Goal: Find contact information: Find contact information

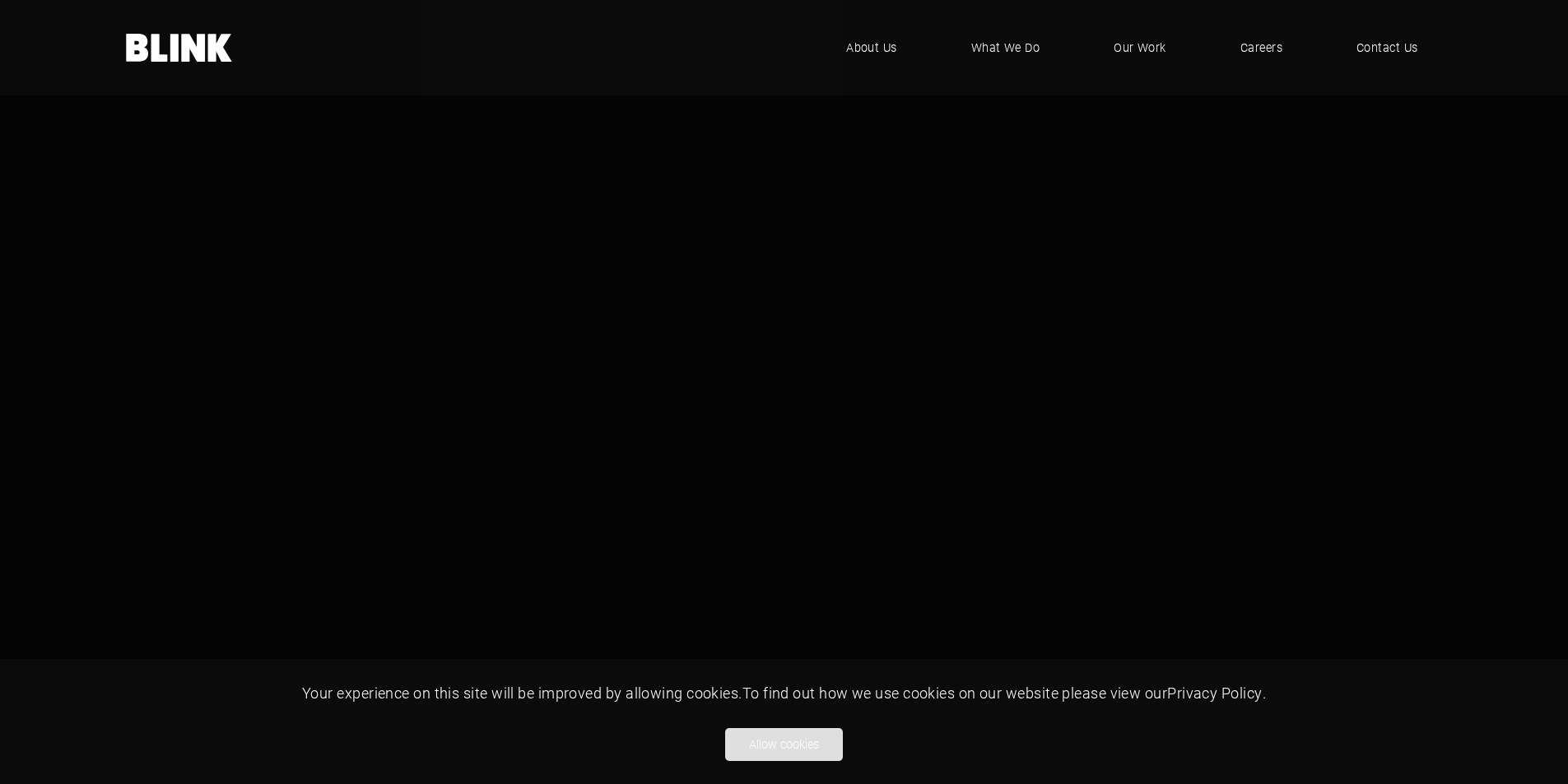
click at [767, 745] on button "Allow cookies" at bounding box center [783, 745] width 118 height 33
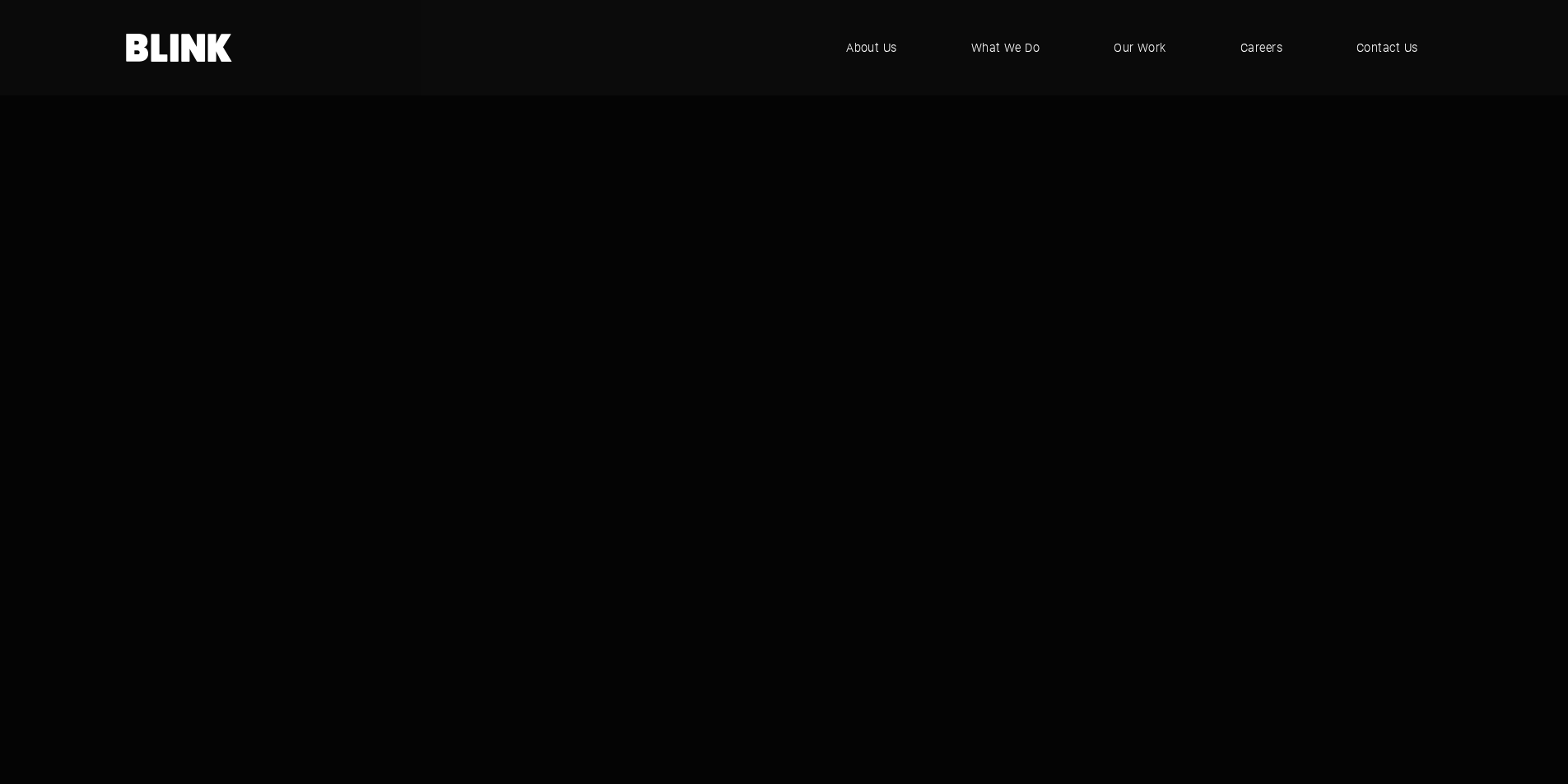
click at [1371, 76] on div ".blink-logo-wh10cxjsy-cls-1{fill:#fff;} BLINK - where creative comes to life .u…" at bounding box center [784, 48] width 1568 height 95
click at [1364, 51] on span "Contact Us" at bounding box center [1386, 48] width 62 height 18
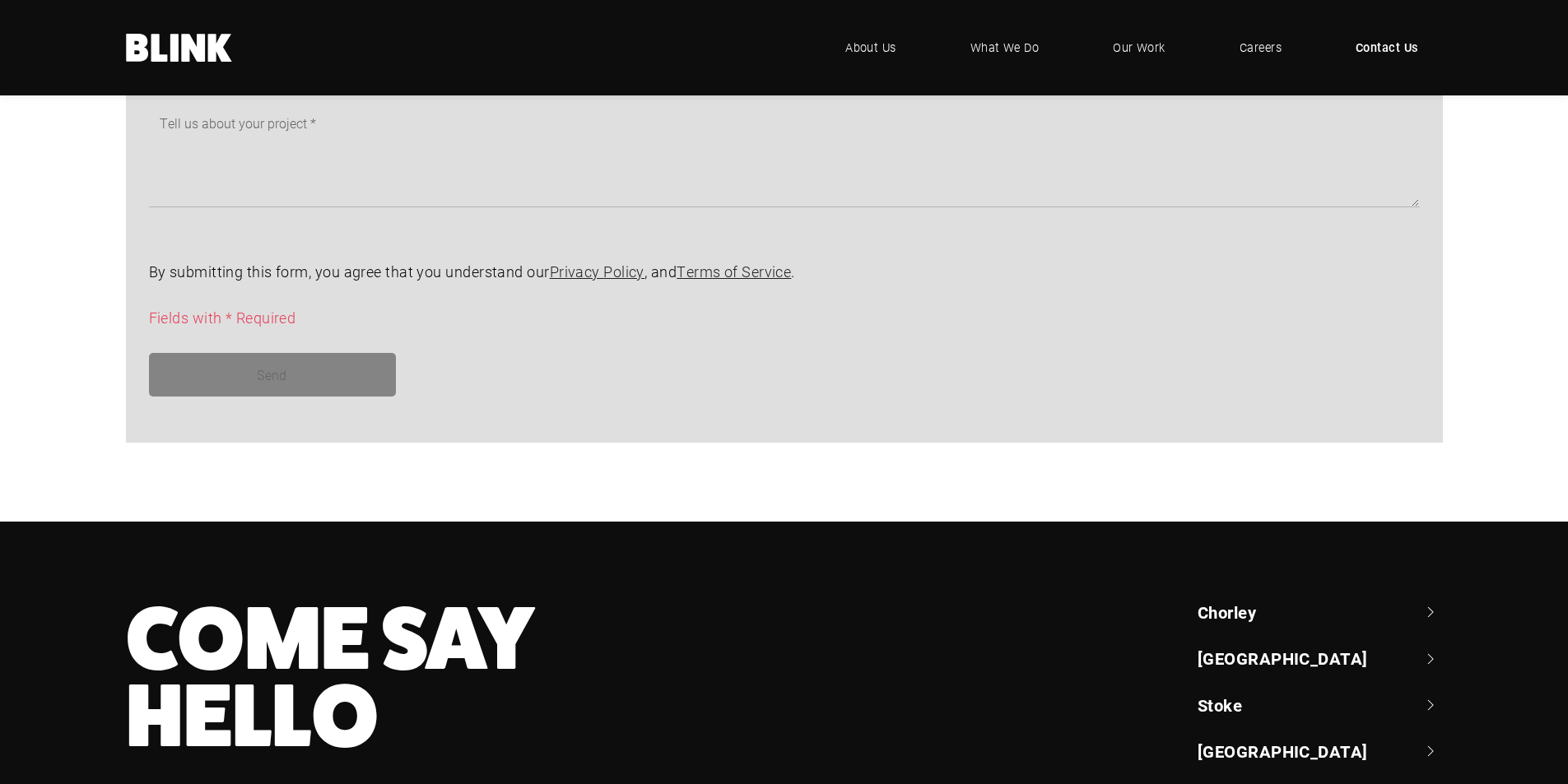
scroll to position [1493, 0]
